Goal: Task Accomplishment & Management: Use online tool/utility

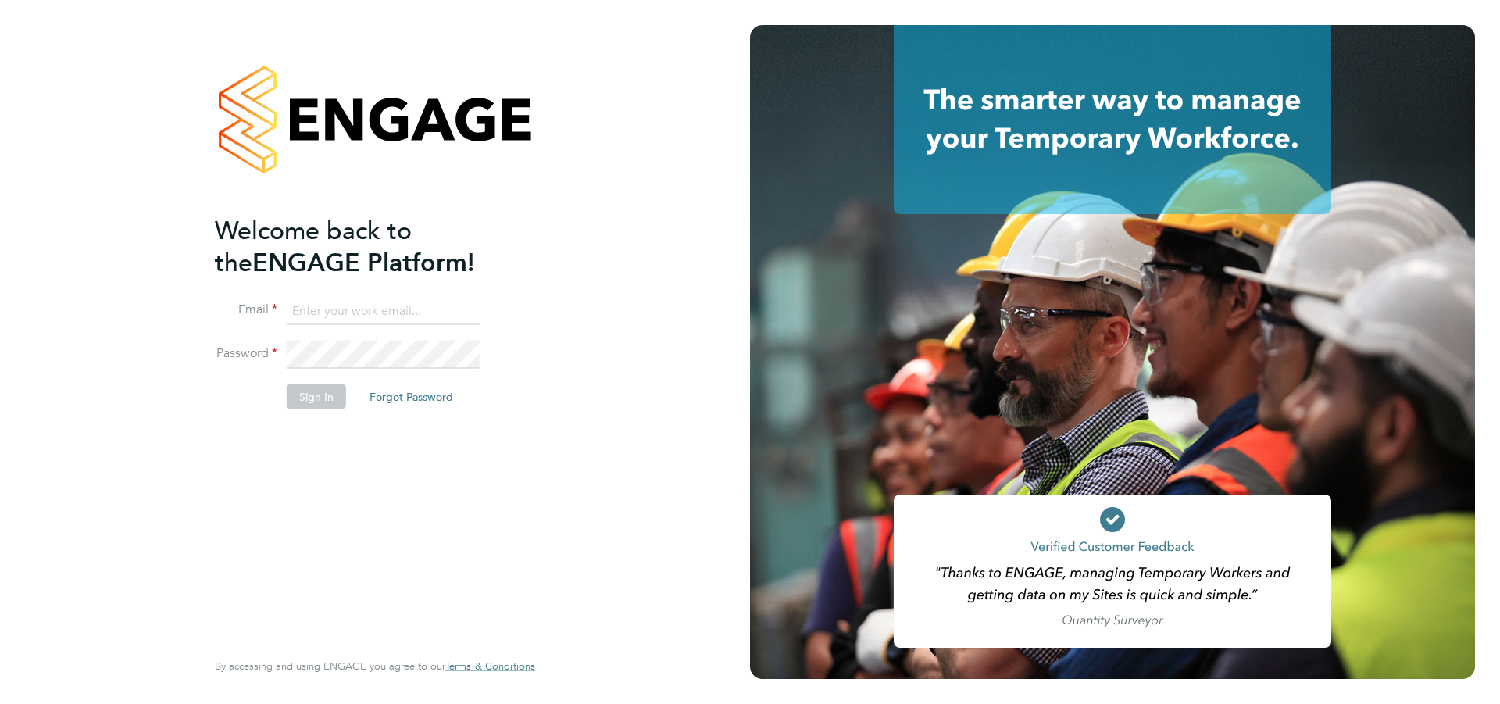
type input "jscholes@fr-group.co.uk"
click at [366, 334] on li "Email jscholes@fr-group.co.uk" at bounding box center [367, 319] width 305 height 44
click at [320, 391] on button "Sign In" at bounding box center [316, 396] width 59 height 25
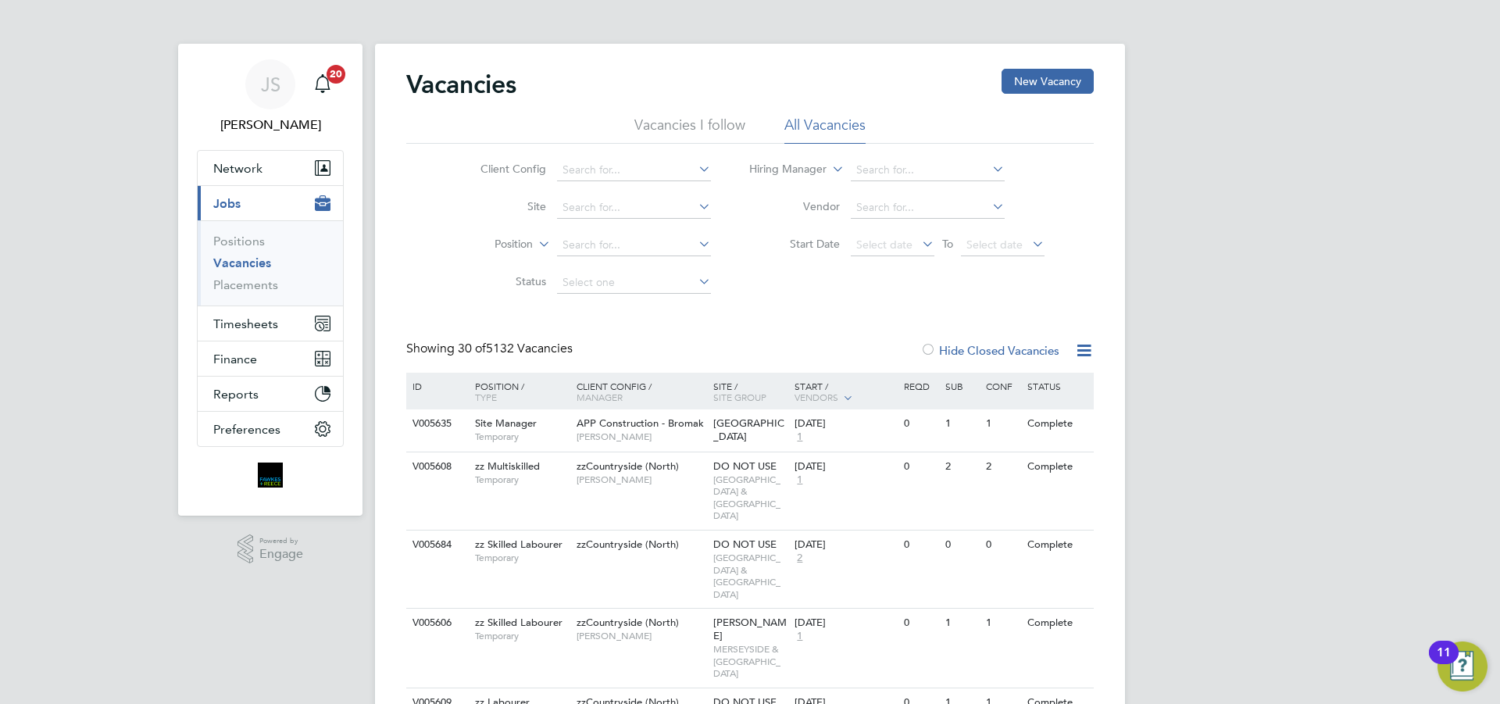
click at [239, 263] on link "Vacancies" at bounding box center [242, 263] width 58 height 15
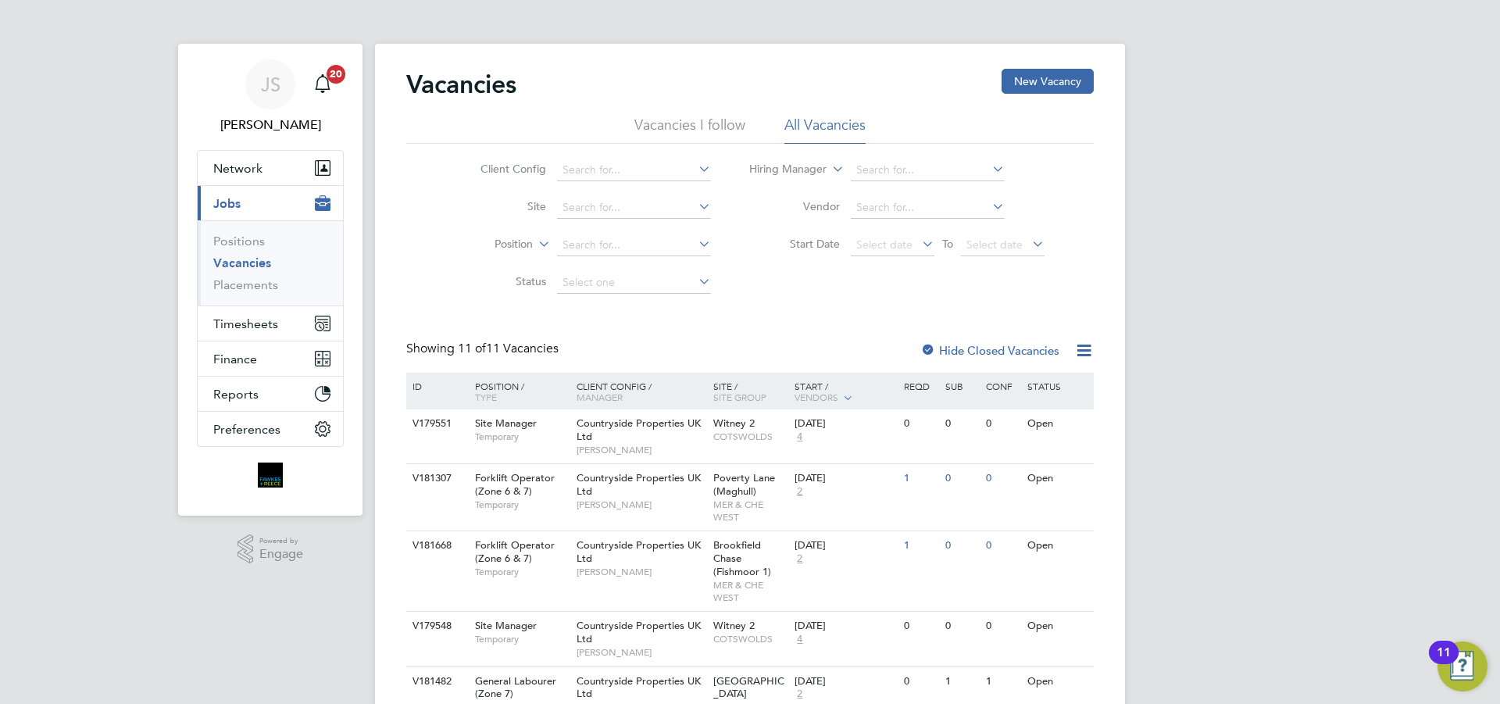
click at [802, 385] on div "Start / Vendors" at bounding box center [845, 392] width 109 height 39
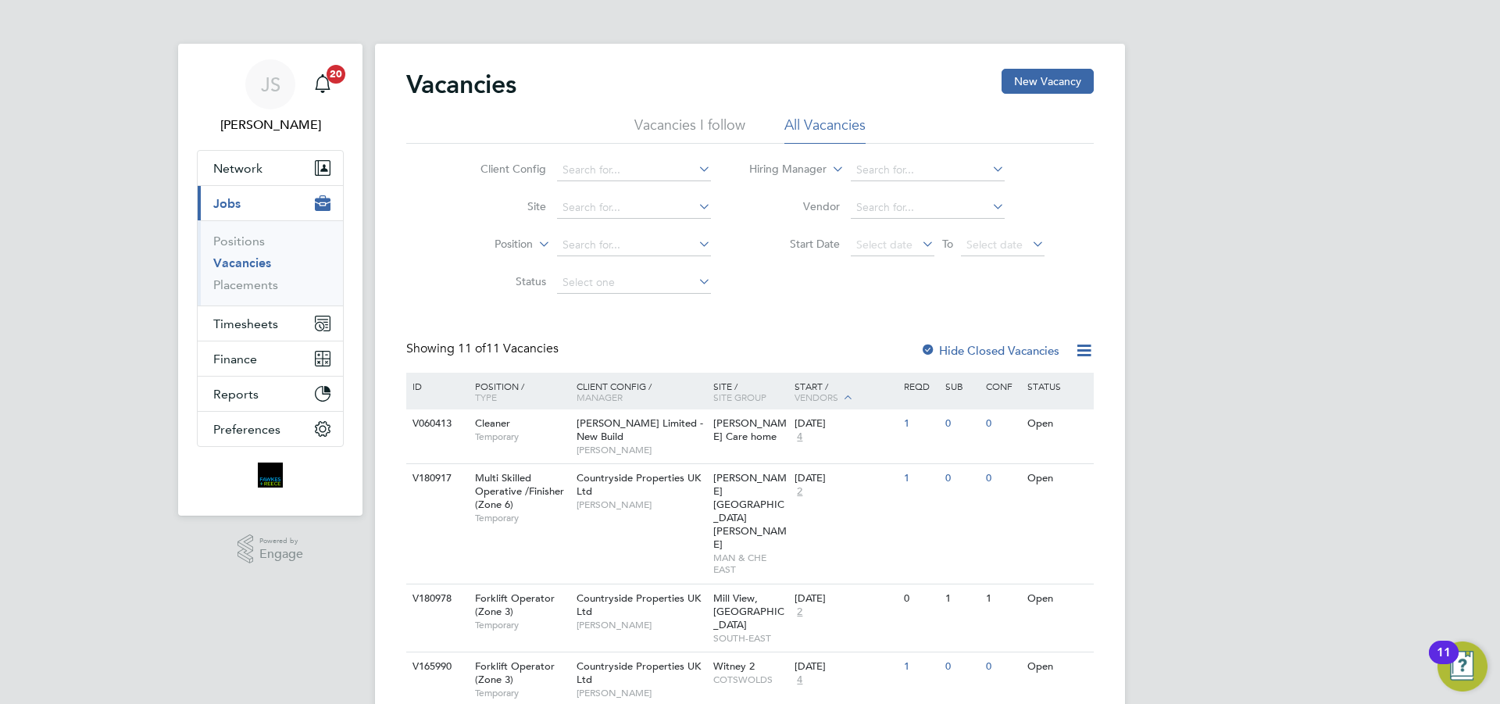
click at [804, 387] on div "Start / Vendors" at bounding box center [845, 392] width 109 height 39
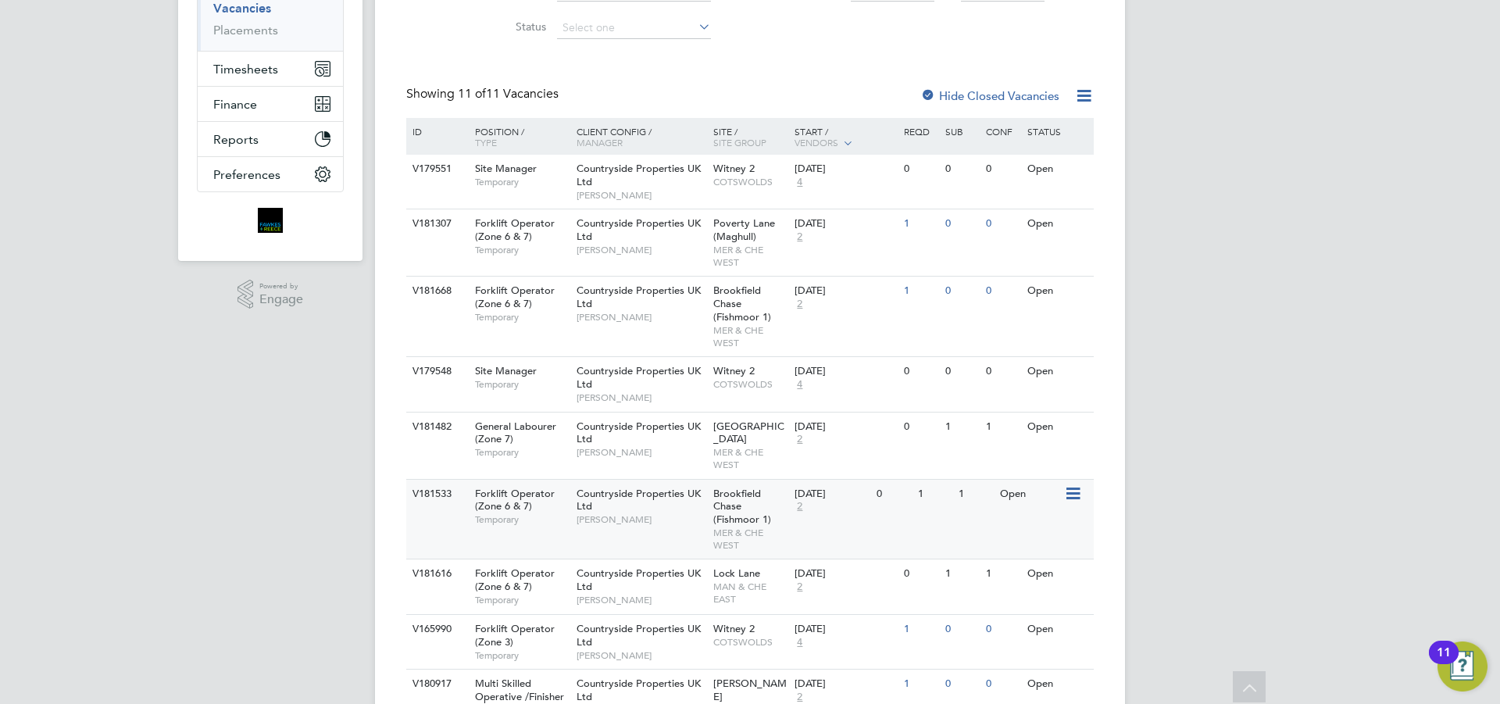
scroll to position [258, 0]
drag, startPoint x: 749, startPoint y: 519, endPoint x: 763, endPoint y: 540, distance: 25.8
click at [654, 502] on div "Countryside Properties UK Ltd Dane Bryan" at bounding box center [641, 504] width 137 height 54
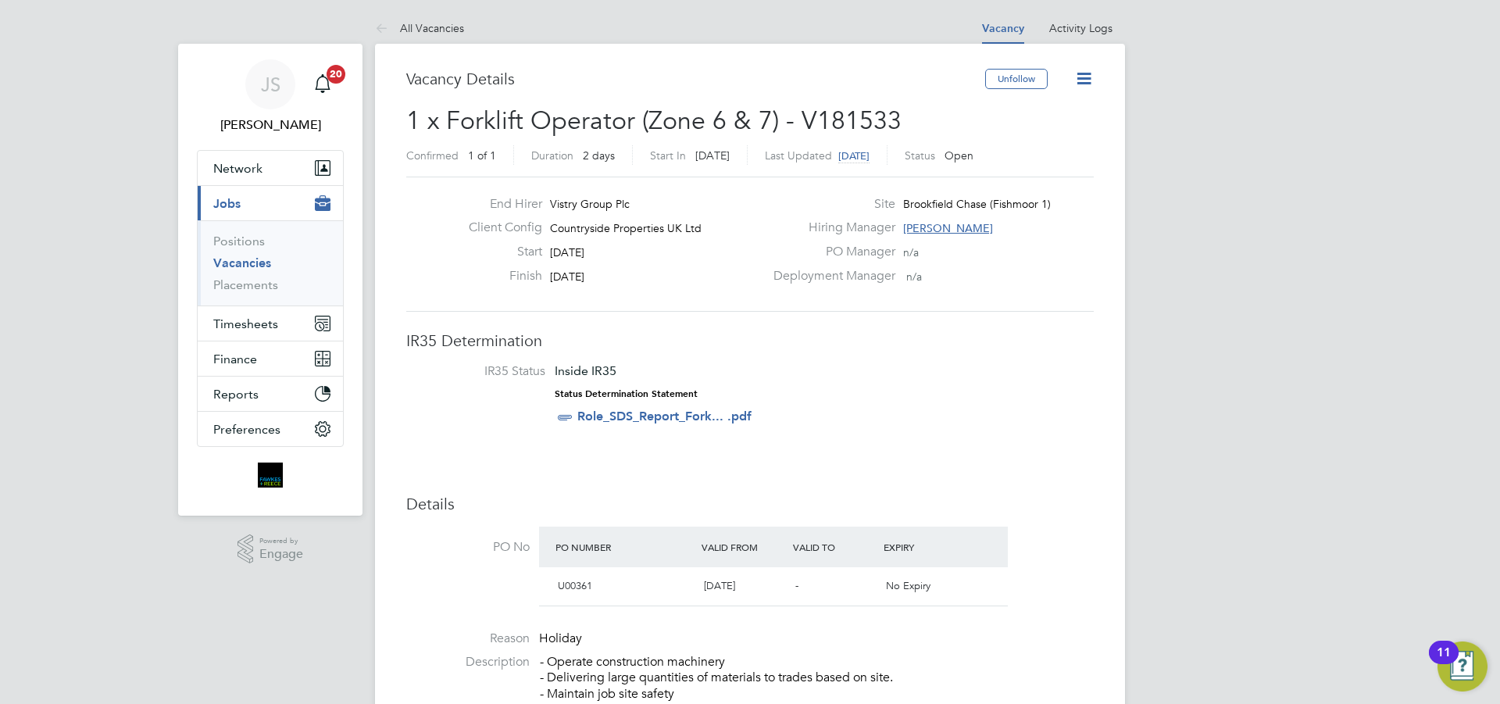
click at [1087, 70] on icon at bounding box center [1084, 79] width 20 height 20
click at [391, 31] on icon at bounding box center [385, 30] width 20 height 20
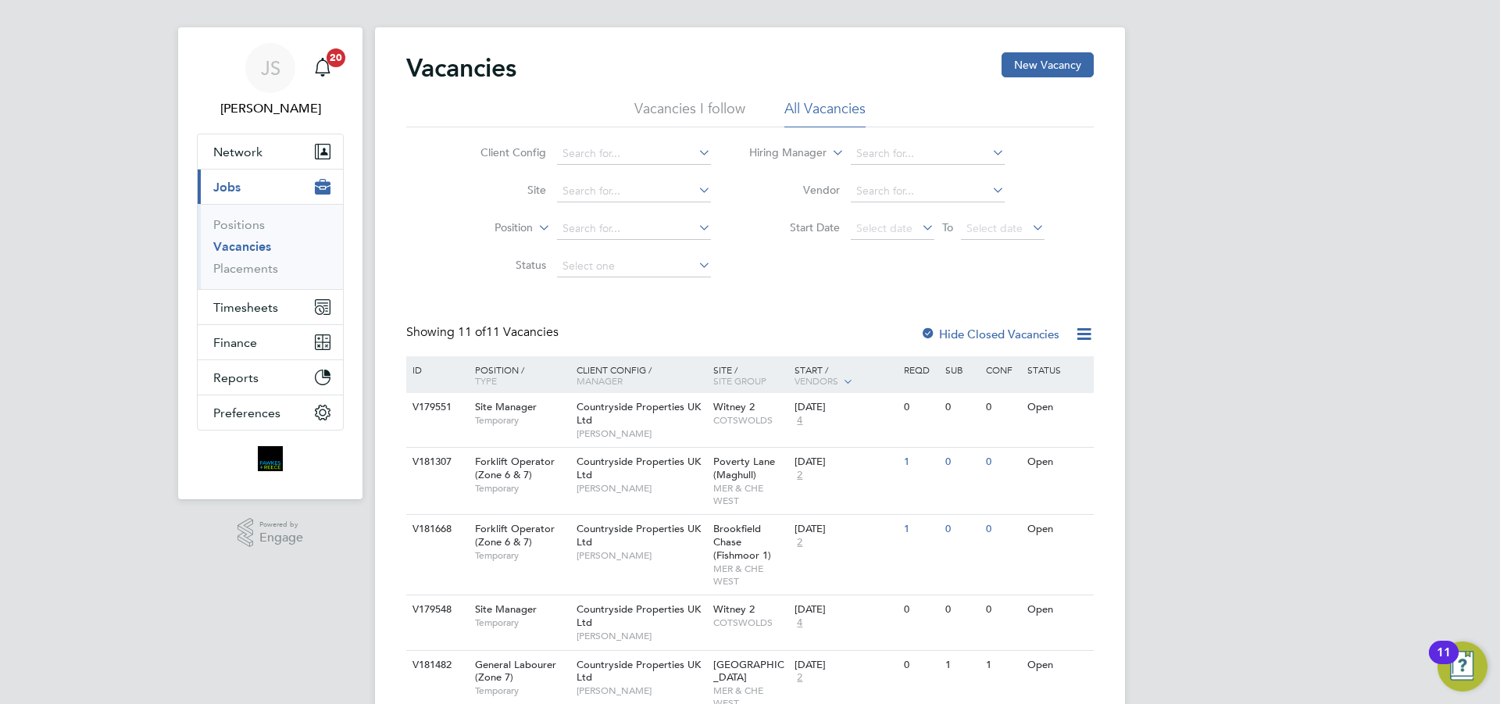
drag, startPoint x: 101, startPoint y: 535, endPoint x: 111, endPoint y: 592, distance: 57.9
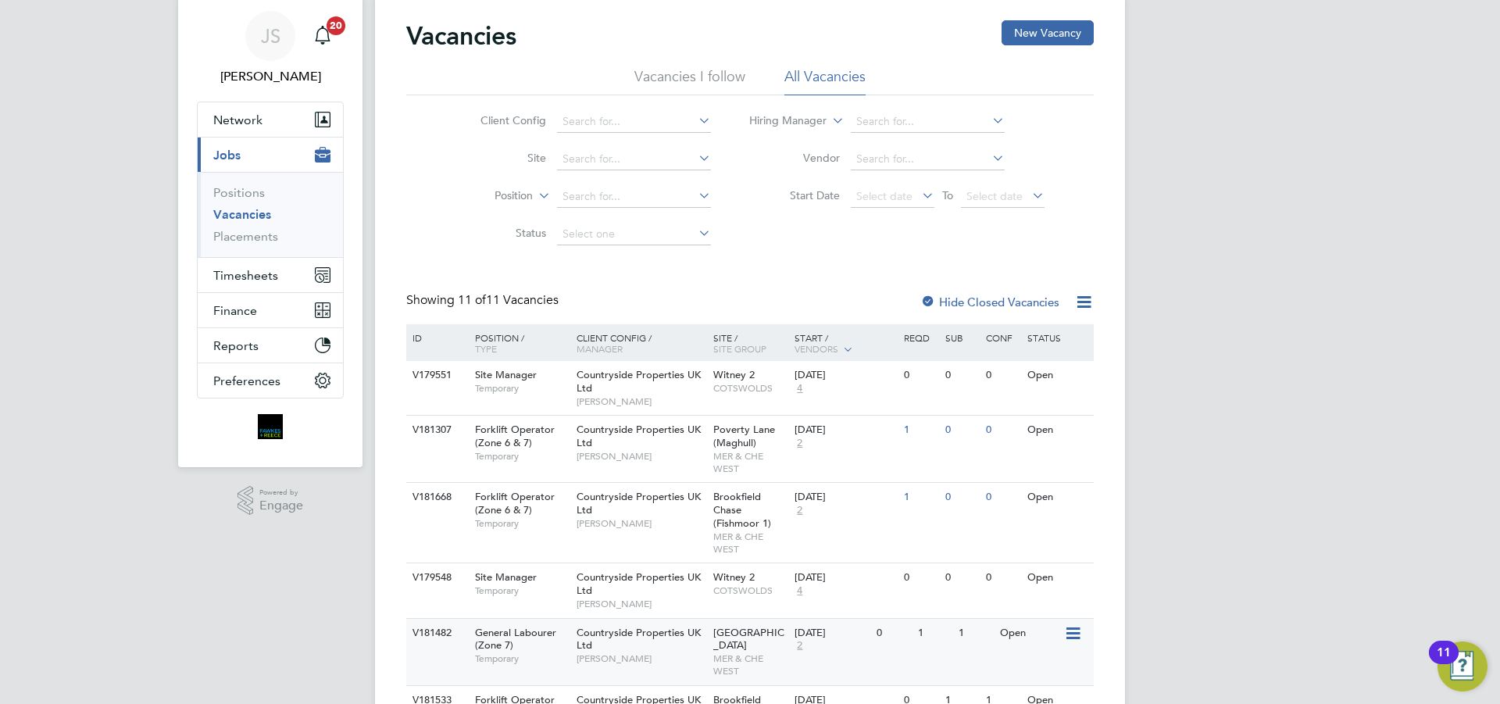
scroll to position [127, 0]
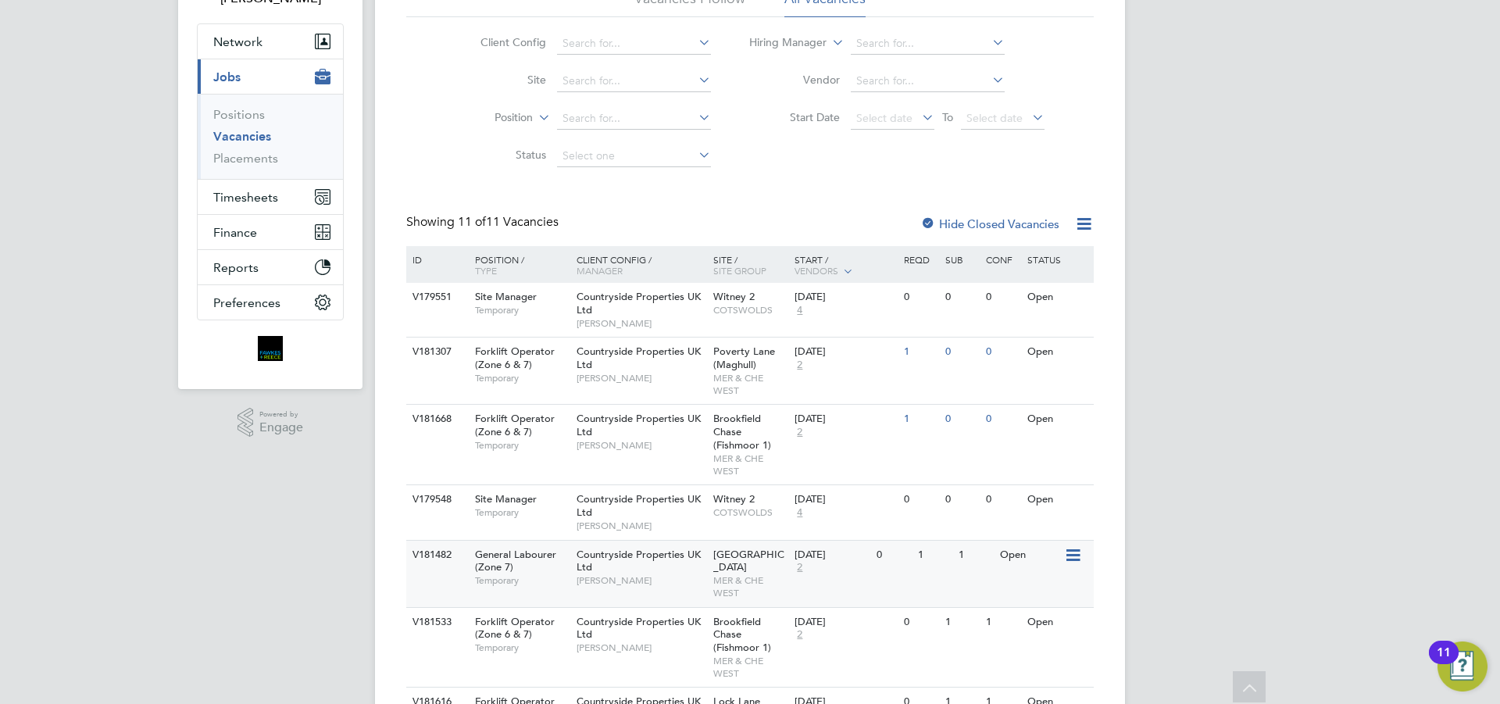
click at [683, 564] on div "Countryside Properties UK Ltd Ben McQuillan" at bounding box center [641, 568] width 137 height 54
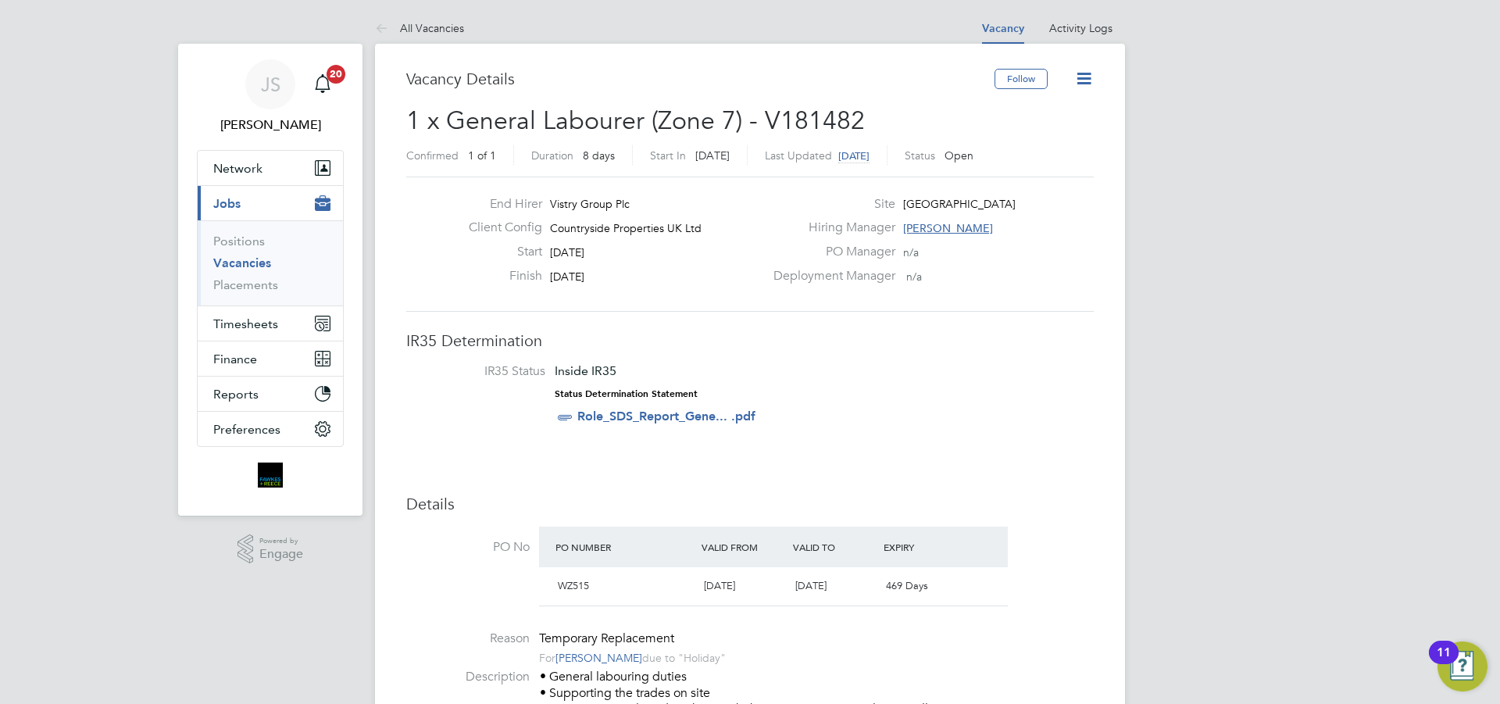
click at [1079, 84] on icon at bounding box center [1084, 79] width 20 height 20
click at [1021, 134] on li "Update Status" at bounding box center [1047, 138] width 91 height 22
click at [381, 38] on icon at bounding box center [385, 30] width 20 height 20
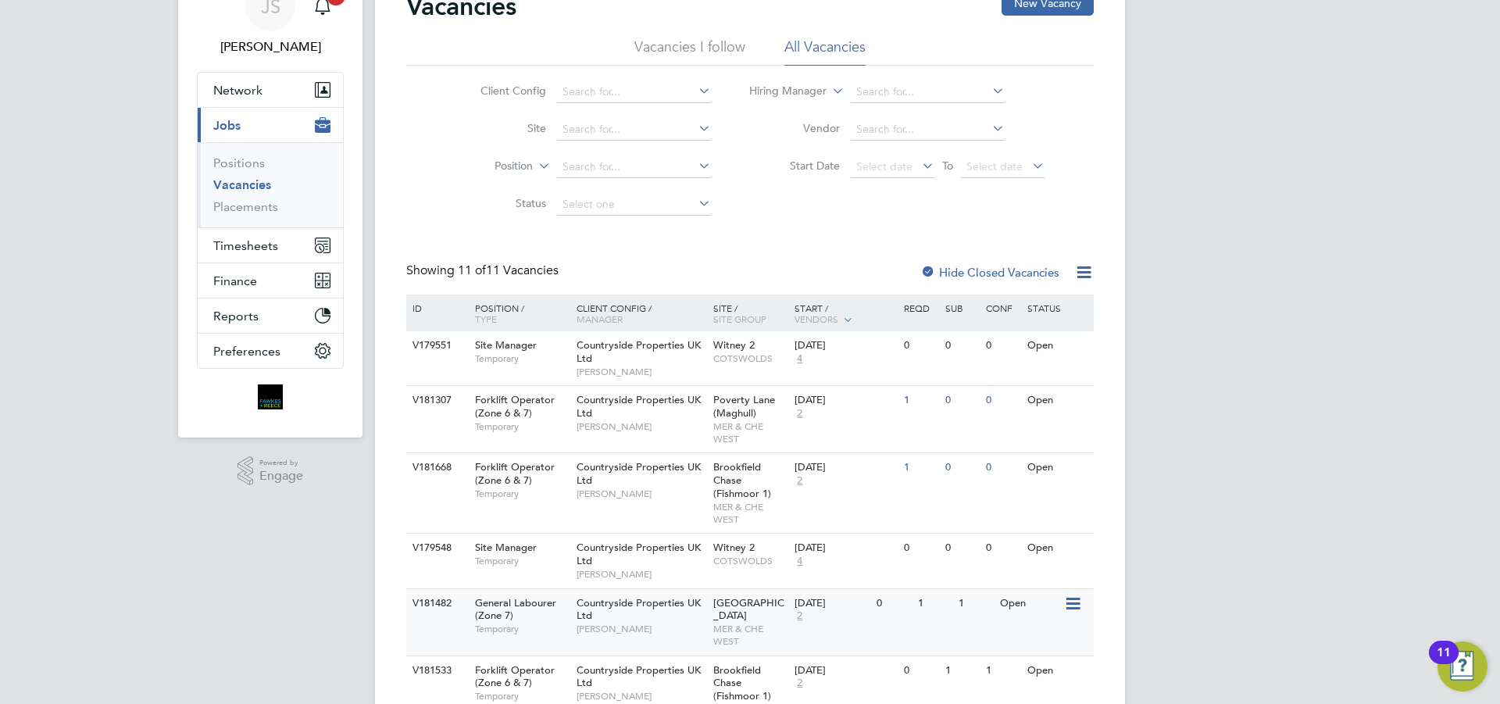
scroll to position [156, 0]
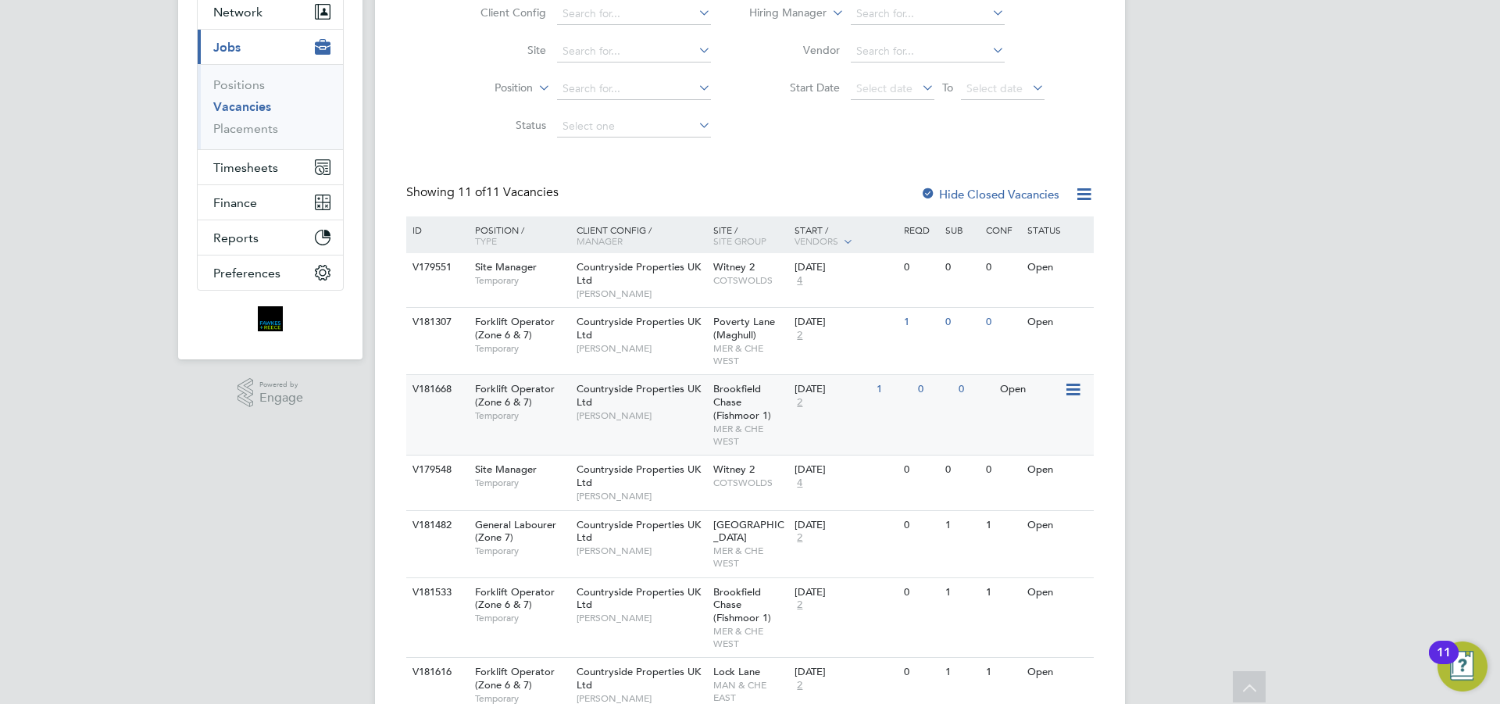
scroll to position [313, 0]
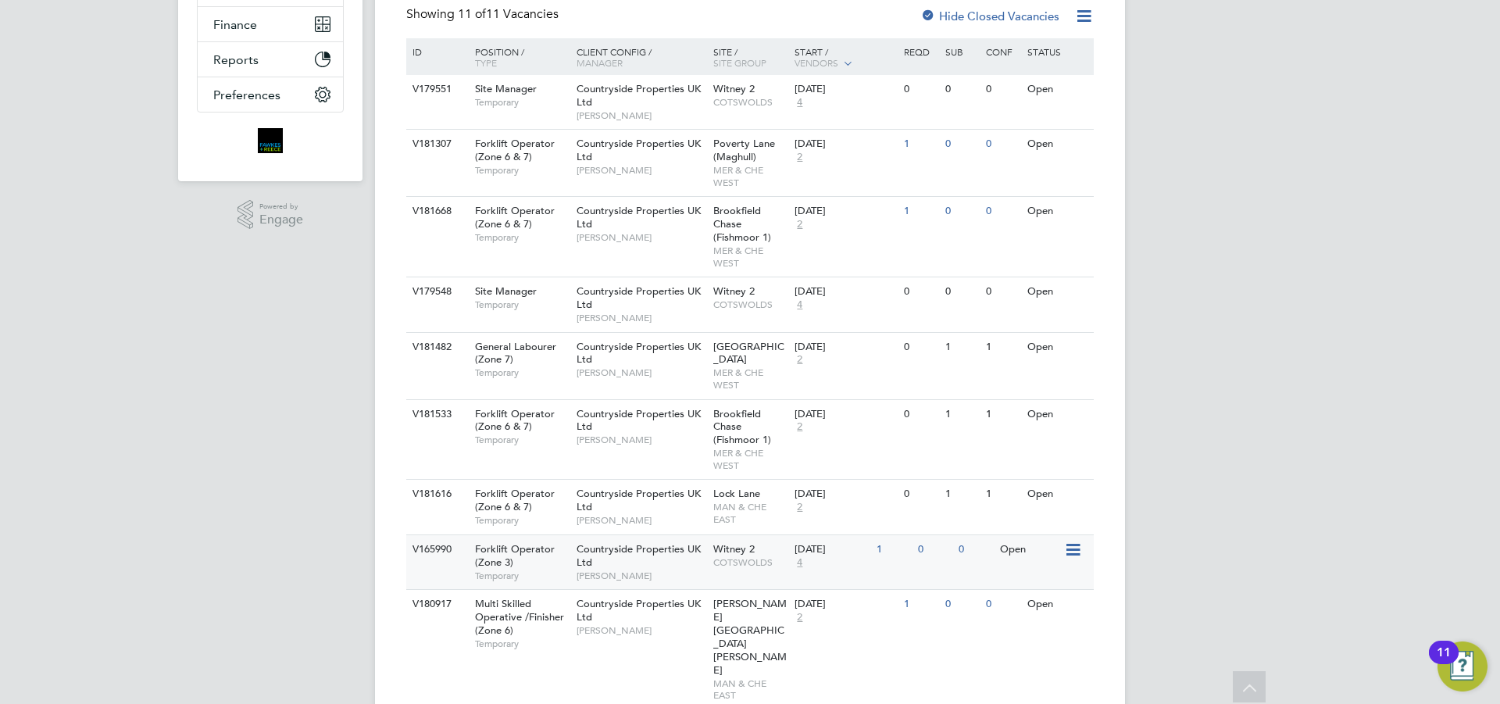
drag, startPoint x: 605, startPoint y: 529, endPoint x: 628, endPoint y: 548, distance: 30.0
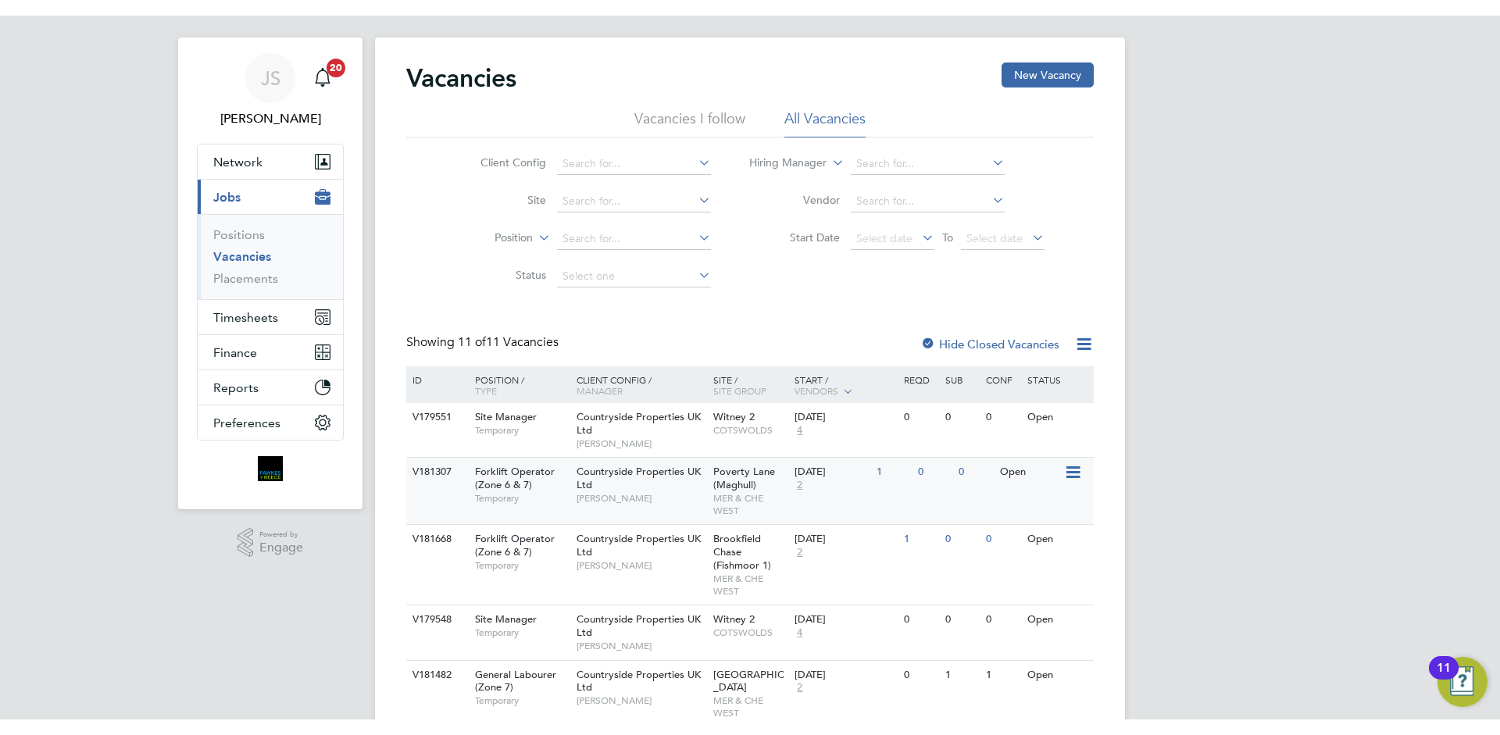
scroll to position [0, 0]
